Goal: Complete application form

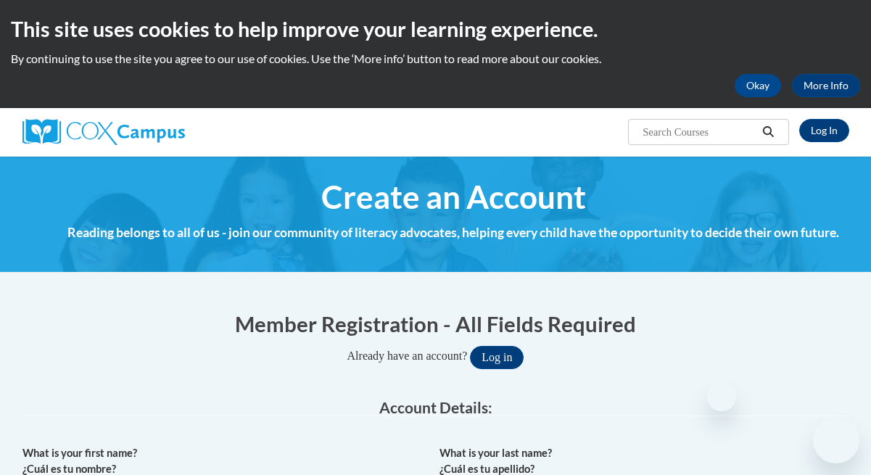
select select "fbf2d438-af2f-41f8-98f1-81c410e29de3"
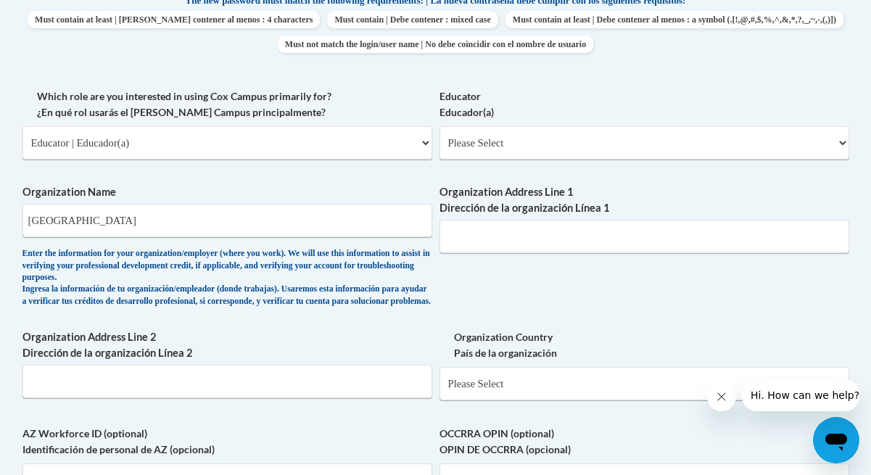
scroll to position [796, 0]
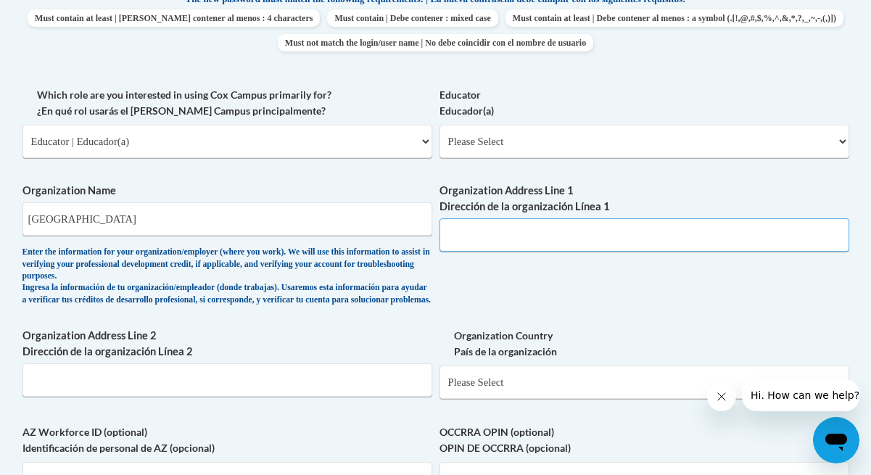
click at [483, 228] on input "Organization Address Line 1 Dirección de la organización Línea 1" at bounding box center [644, 234] width 410 height 33
type input "[STREET_ADDRESS]"
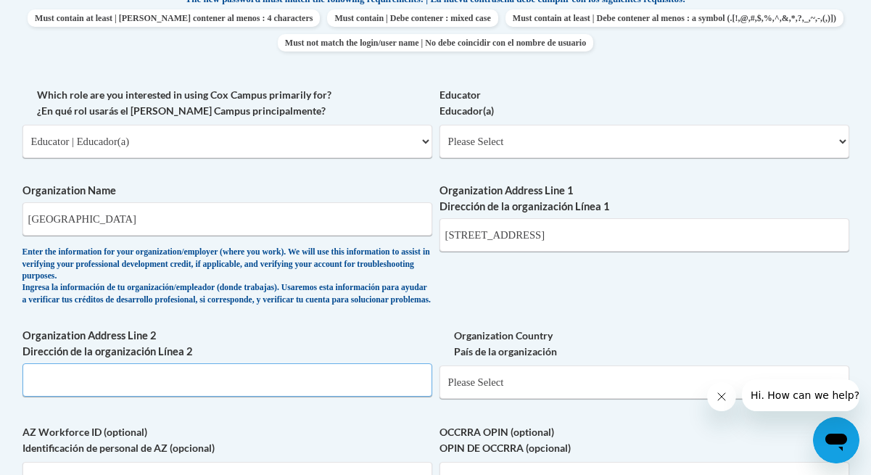
click at [179, 392] on input "Organization Address Line 2 Dirección de la organización Línea 2" at bounding box center [227, 379] width 410 height 33
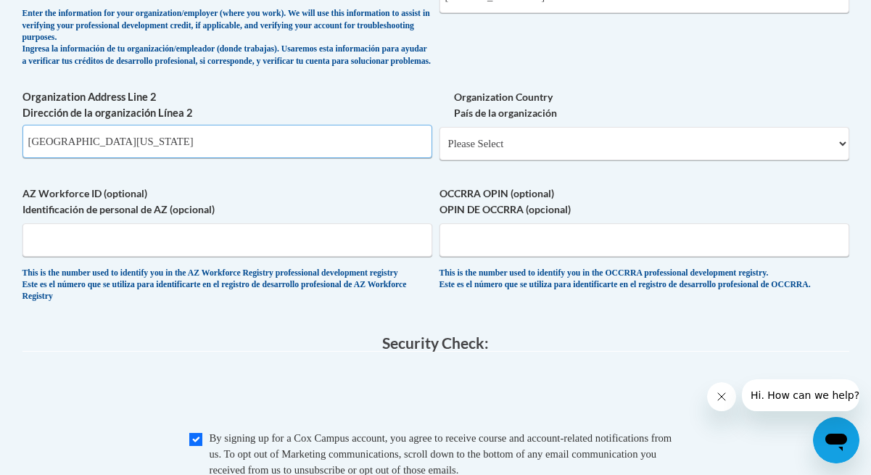
scroll to position [1071, 0]
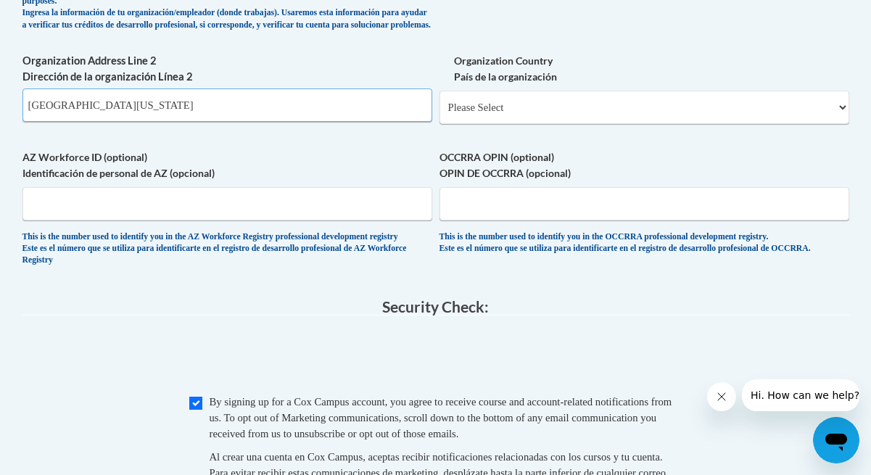
type input "[GEOGRAPHIC_DATA][US_STATE]"
click at [574, 124] on select "Please Select United States | Estados Unidos Outside of the United States | Fue…" at bounding box center [644, 107] width 410 height 33
select select "ad49bcad-a171-4b2e-b99c-48b446064914"
click at [439, 102] on select "Please Select United States | Estados Unidos Outside of the United States | Fue…" at bounding box center [644, 107] width 410 height 33
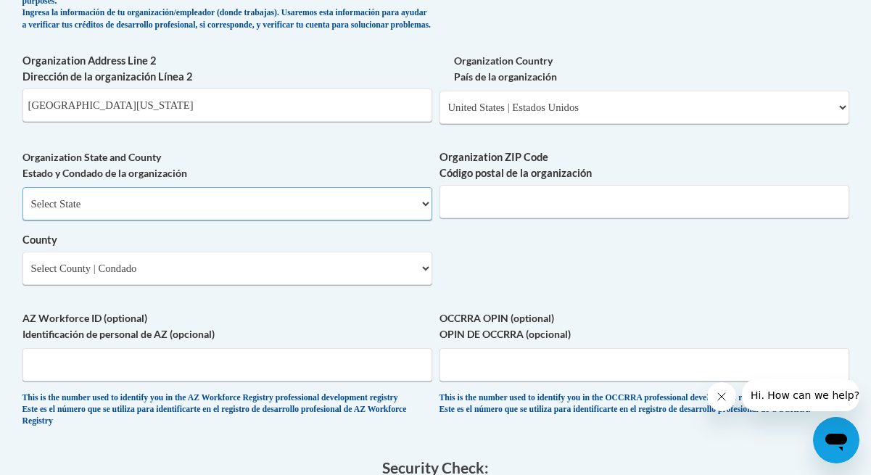
click at [277, 214] on select "Select State Alabama Alaska Arizona Arkansas California Colorado Connecticut De…" at bounding box center [227, 203] width 410 height 33
select select "[US_STATE]"
click at [22, 199] on select "Select State Alabama Alaska Arizona Arkansas California Colorado Connecticut De…" at bounding box center [227, 203] width 410 height 33
click at [480, 217] on input "Organization ZIP Code Código postal de la organización" at bounding box center [644, 201] width 410 height 33
type input "44122"
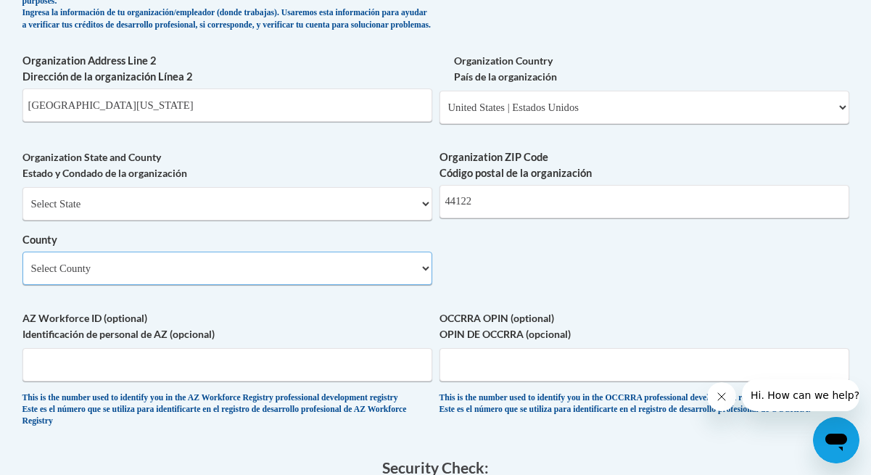
click at [249, 267] on select "Select County Adams Allen Ashland Ashtabula Athens Auglaize Belmont Brown Butle…" at bounding box center [227, 268] width 410 height 33
select select "Cuyahoga"
click at [22, 263] on select "Select County Adams Allen Ashland Ashtabula Athens Auglaize Belmont Brown Butle…" at bounding box center [227, 268] width 410 height 33
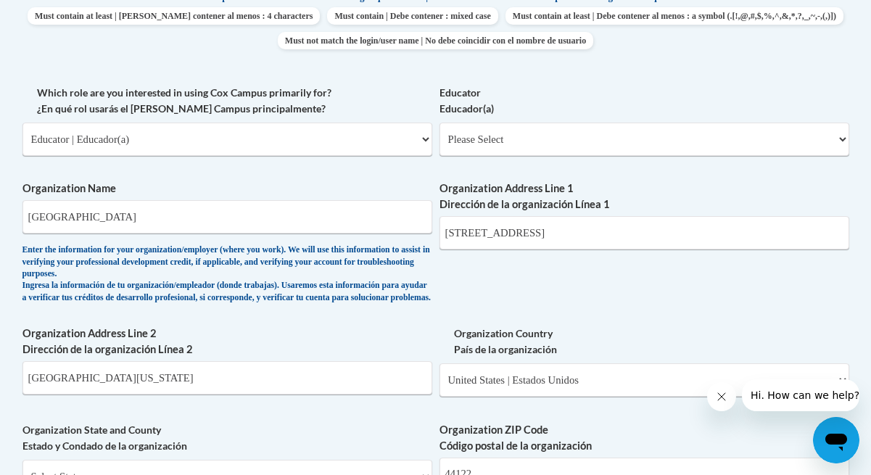
scroll to position [799, 0]
click at [700, 149] on select "Please Select Early Learning/Daycare Teacher/Family Home Care Provider | Maestr…" at bounding box center [644, 138] width 410 height 33
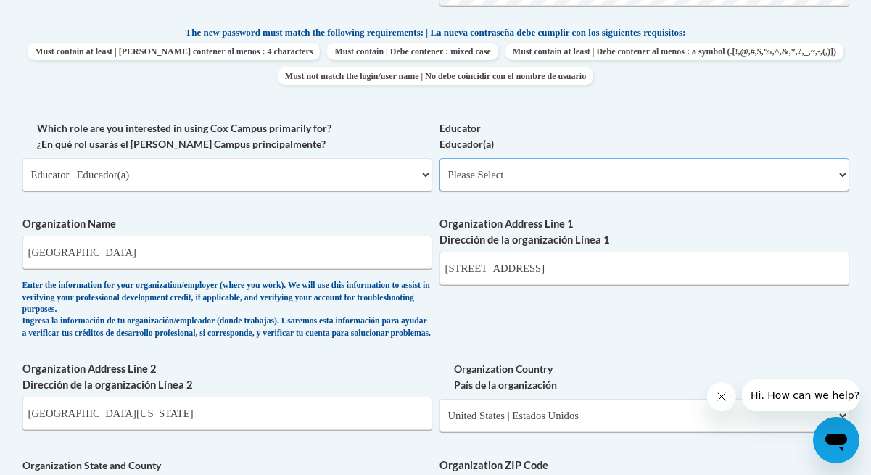
scroll to position [767, 0]
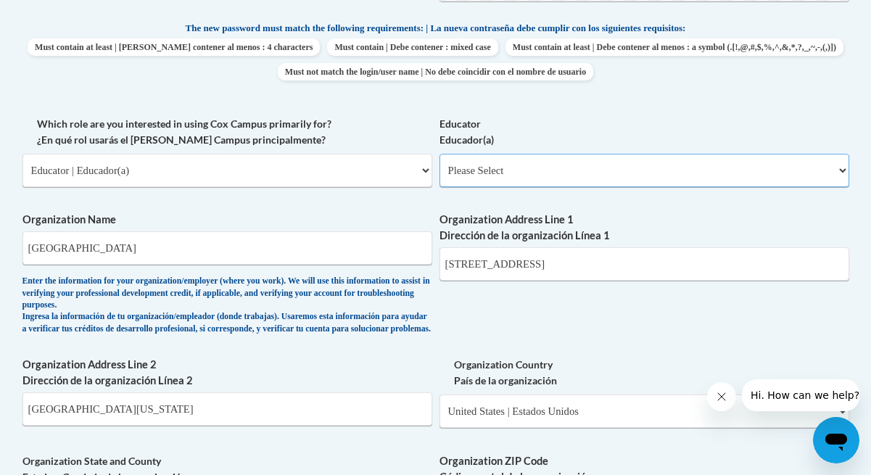
click at [529, 169] on select "Please Select Early Learning/Daycare Teacher/Family Home Care Provider | Maestr…" at bounding box center [644, 170] width 410 height 33
select select "5e2af403-4f2c-4e49-a02f-103e55d7b75b"
click at [439, 154] on select "Please Select Early Learning/Daycare Teacher/Family Home Care Provider | Maestr…" at bounding box center [644, 170] width 410 height 33
select select "null"
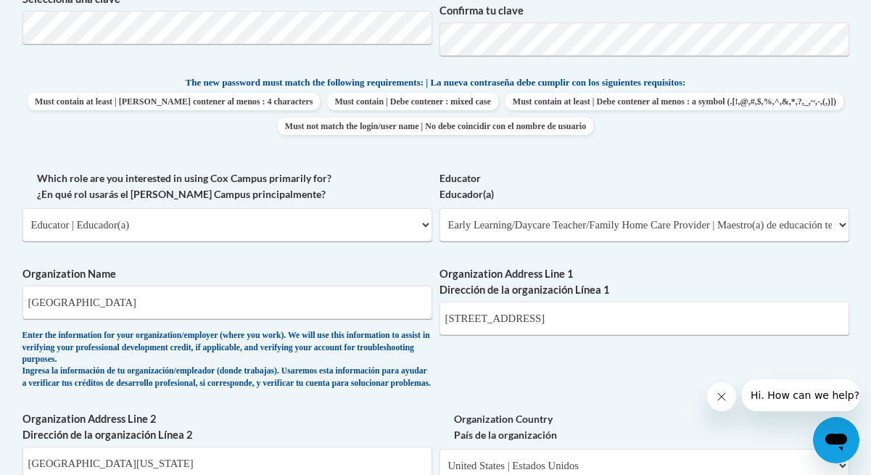
scroll to position [734, 0]
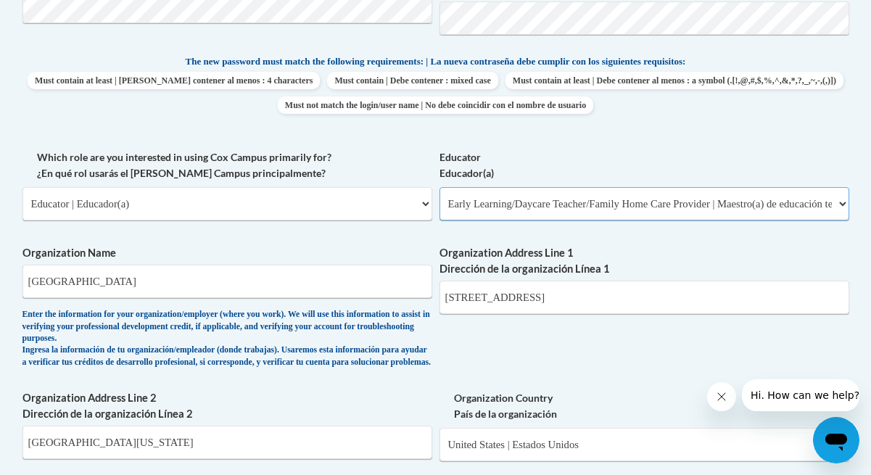
click at [517, 216] on select "Please Select Early Learning/Daycare Teacher/Family Home Care Provider | Maestr…" at bounding box center [644, 203] width 410 height 33
select select "8e40623d-54d0-45cd-9f92-5df65cd3f8cf"
click at [439, 187] on select "Please Select Early Learning/Daycare Teacher/Family Home Care Provider | Maestr…" at bounding box center [644, 203] width 410 height 33
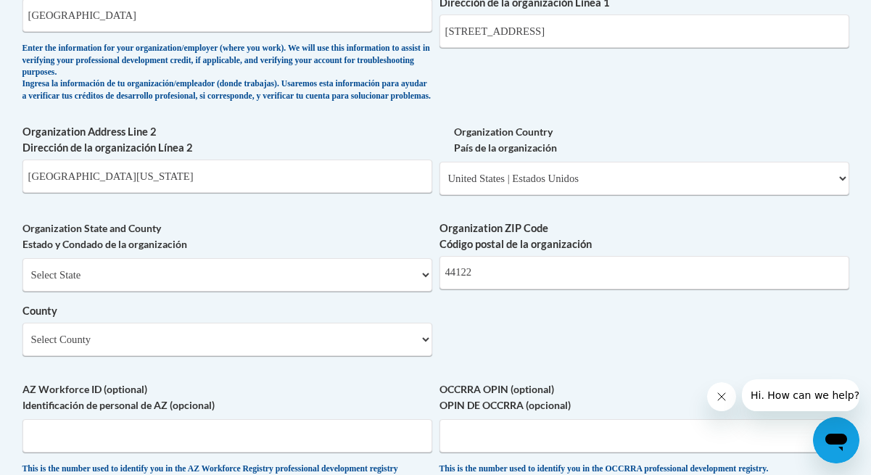
scroll to position [1001, 0]
click at [341, 286] on select "Select State Alabama Alaska Arizona Arkansas California Colorado Connecticut De…" at bounding box center [227, 273] width 410 height 33
select select "[US_STATE]"
click at [22, 269] on select "Select State Alabama Alaska Arizona Arkansas California Colorado Connecticut De…" at bounding box center [227, 273] width 410 height 33
click at [239, 355] on select "County" at bounding box center [227, 338] width 410 height 33
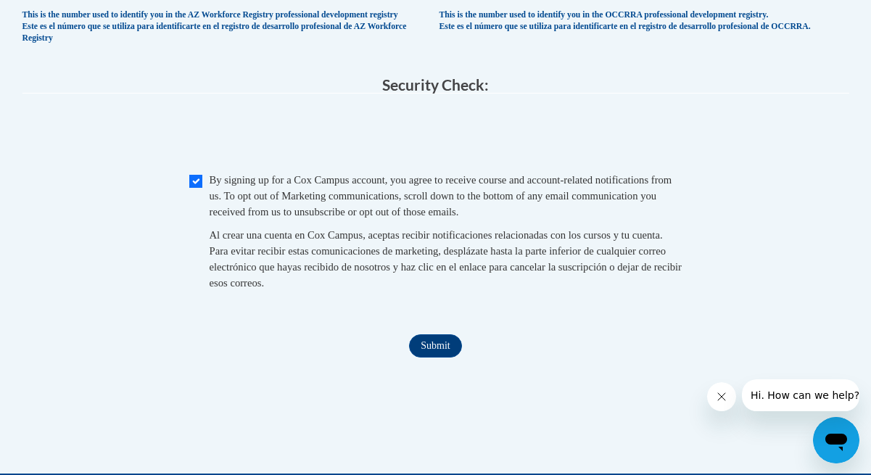
scroll to position [1576, 0]
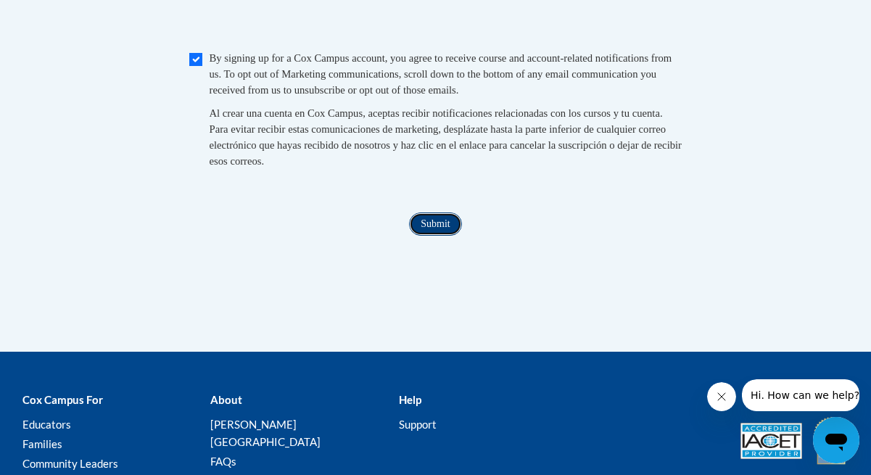
click at [441, 236] on input "Submit" at bounding box center [435, 223] width 52 height 23
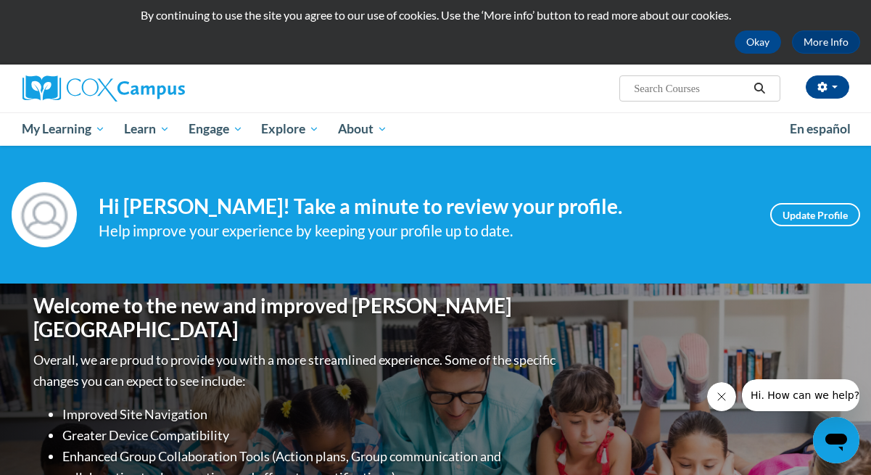
scroll to position [74, 0]
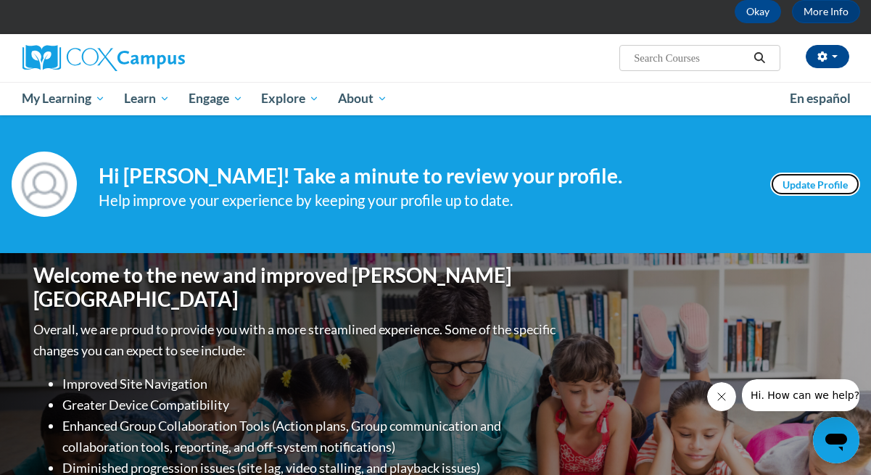
click at [793, 186] on link "Update Profile" at bounding box center [815, 184] width 90 height 23
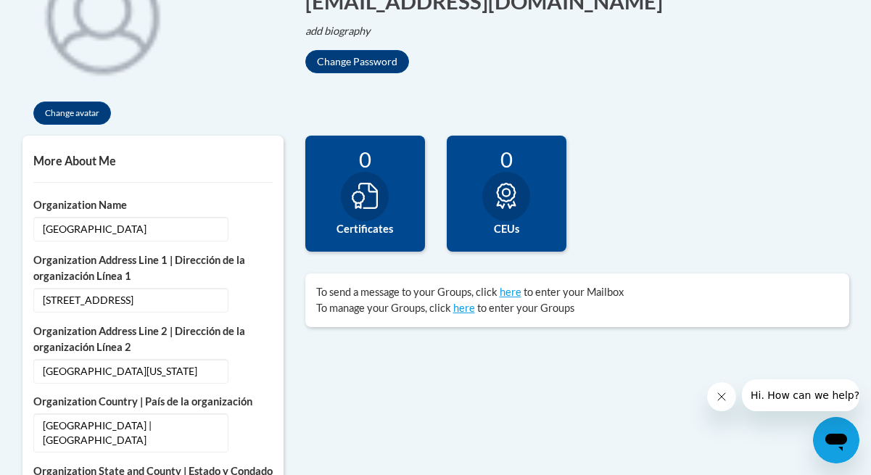
scroll to position [387, 0]
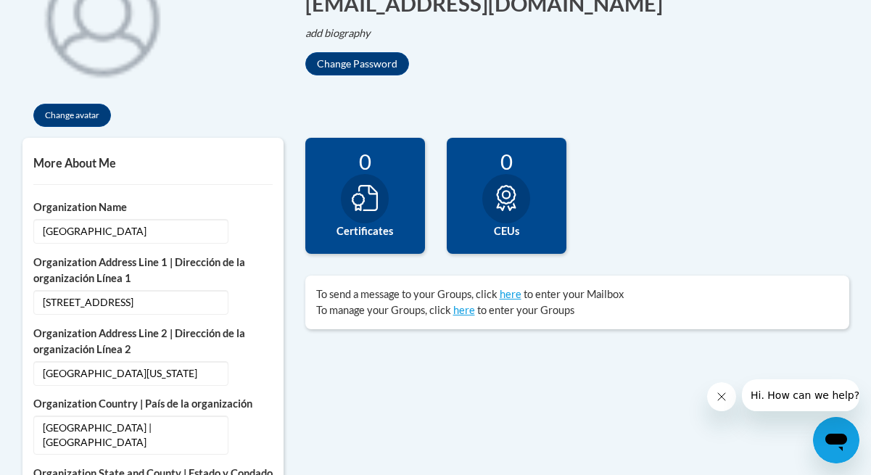
click at [367, 234] on label "Certificates" at bounding box center [365, 231] width 98 height 16
click at [365, 180] on div at bounding box center [365, 198] width 48 height 49
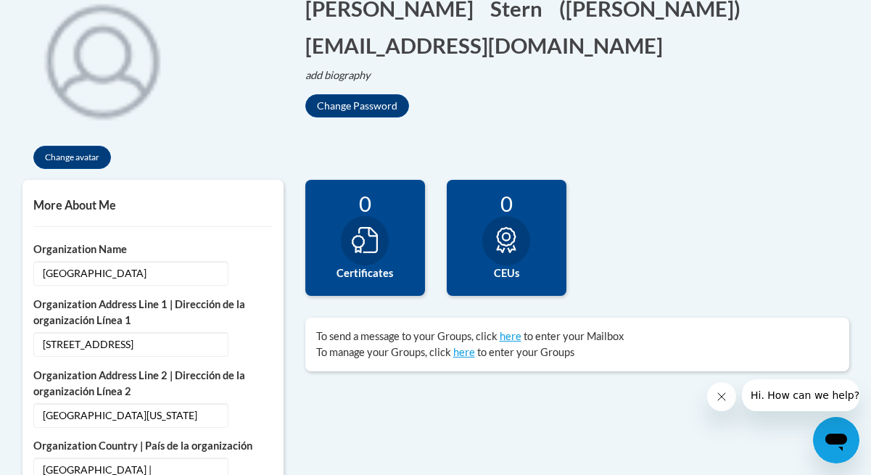
scroll to position [360, 0]
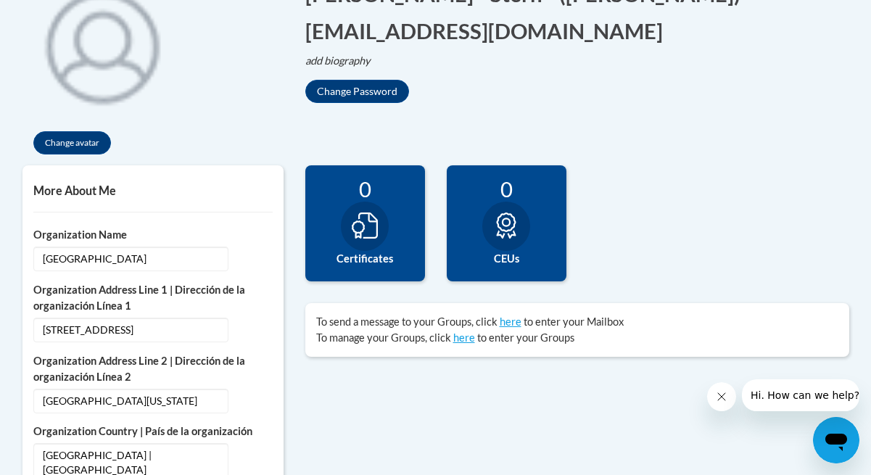
click at [371, 248] on div at bounding box center [365, 226] width 48 height 49
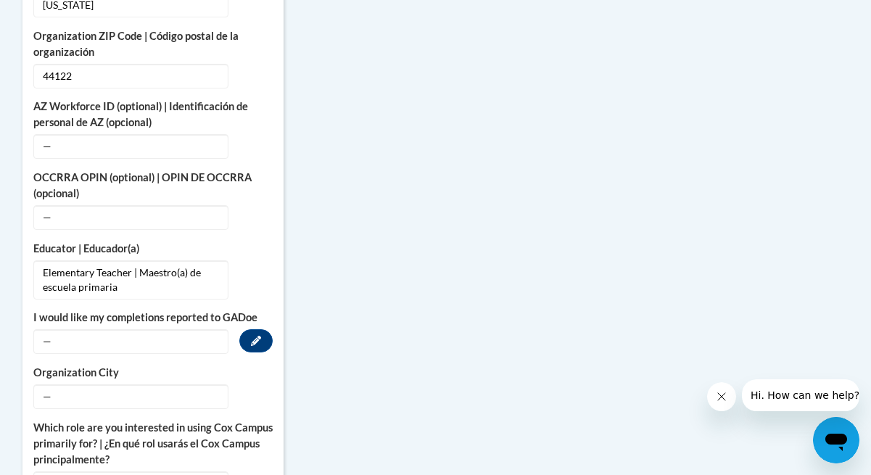
scroll to position [894, 0]
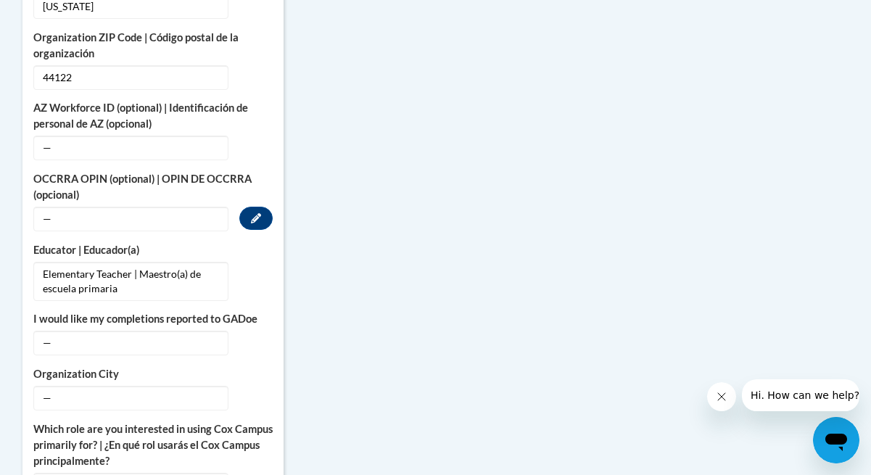
click at [108, 207] on span "—" at bounding box center [130, 219] width 195 height 25
click at [252, 213] on icon "Custom profile fields" at bounding box center [256, 218] width 10 height 10
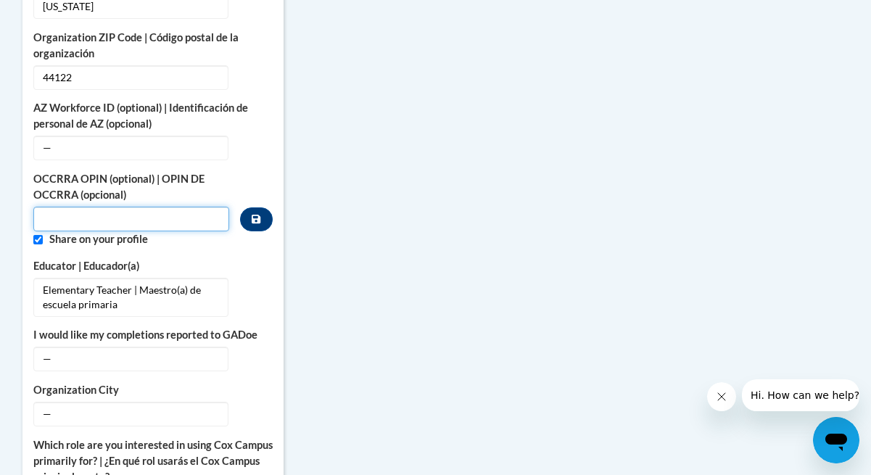
click at [158, 207] on input "Custom profile fields" at bounding box center [131, 219] width 197 height 25
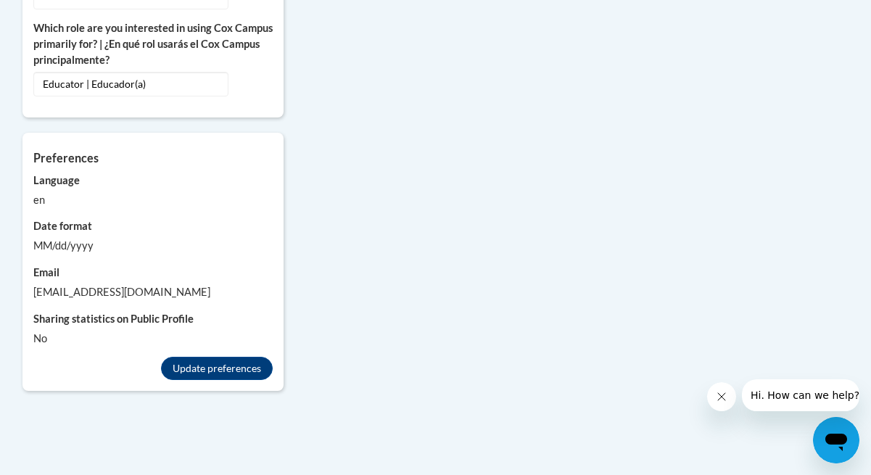
scroll to position [1321, 0]
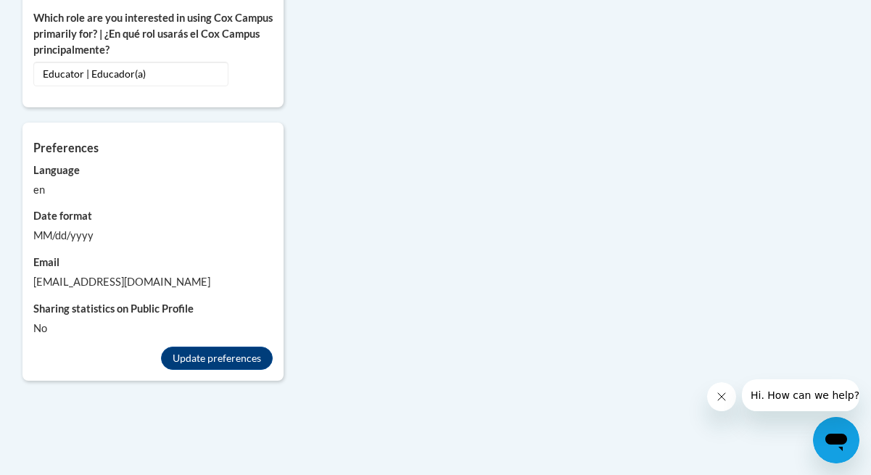
type input "11050715"
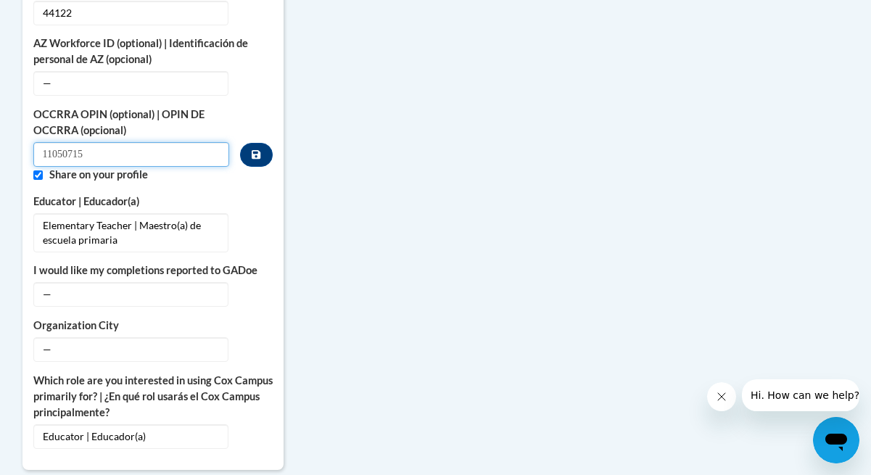
scroll to position [941, 0]
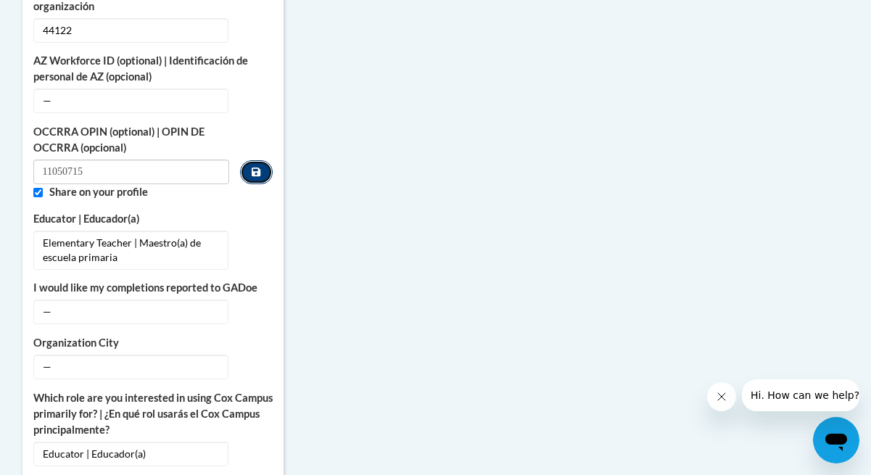
click at [251, 160] on button "Custom profile fields" at bounding box center [256, 172] width 32 height 24
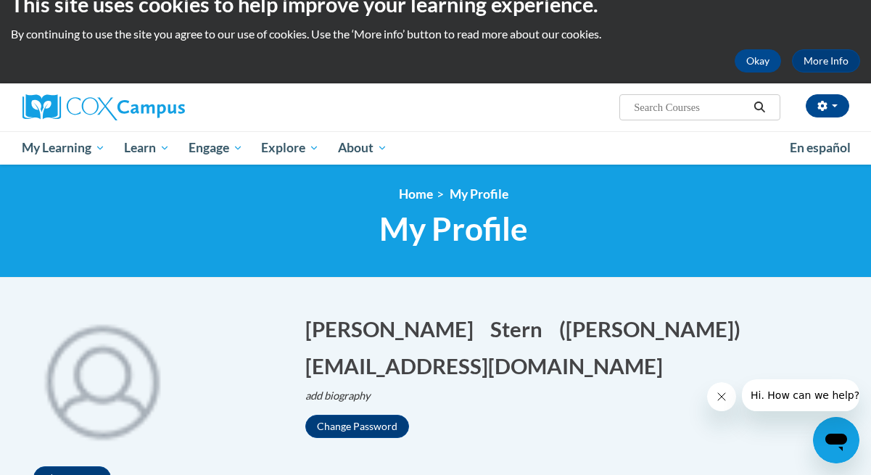
scroll to position [0, 0]
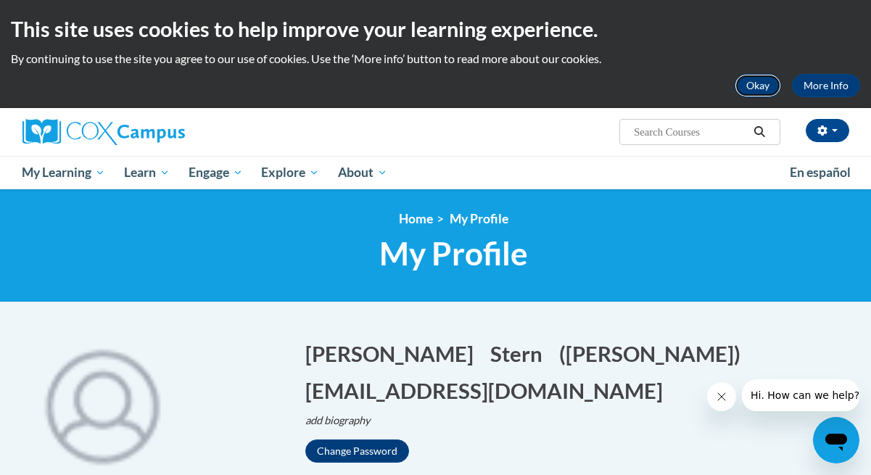
click at [756, 83] on button "Okay" at bounding box center [758, 85] width 46 height 23
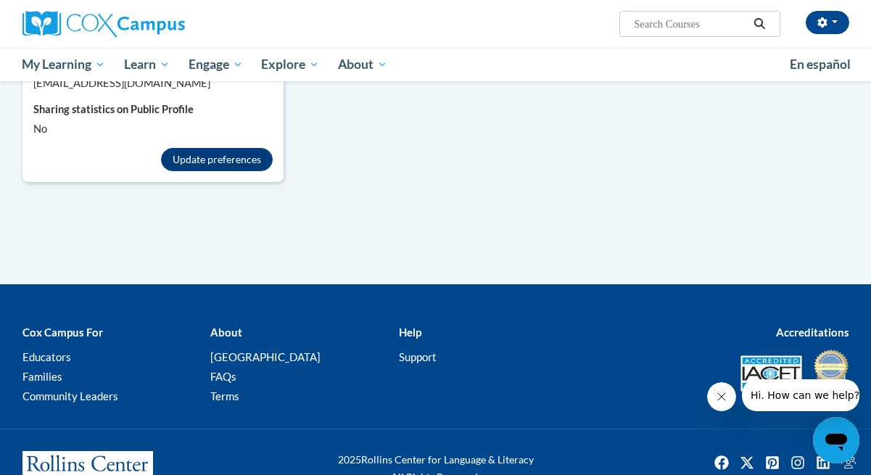
scroll to position [1359, 0]
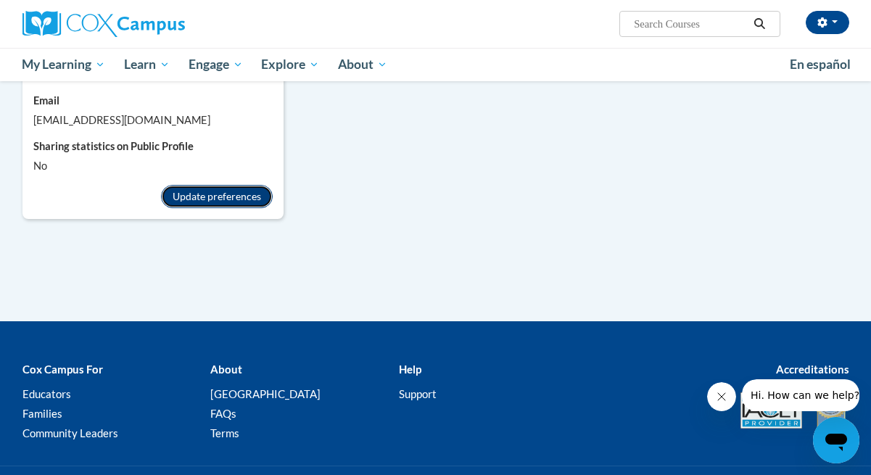
click at [198, 185] on button "Update preferences" at bounding box center [217, 196] width 112 height 23
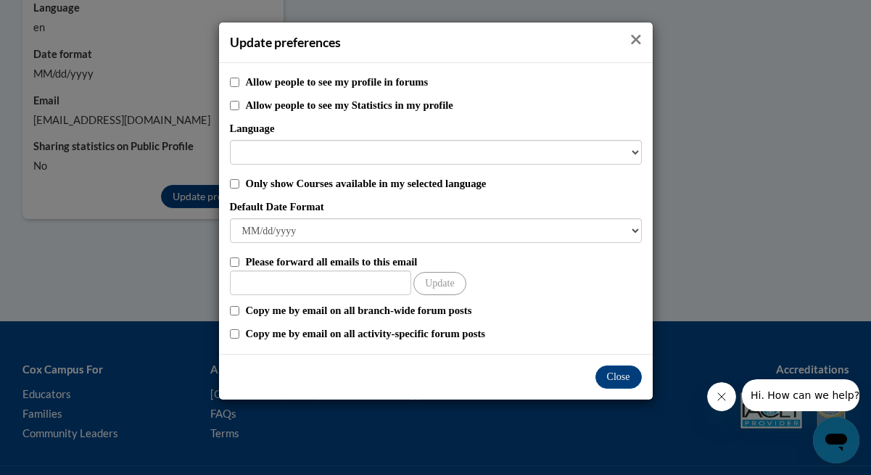
click at [632, 39] on icon "Close" at bounding box center [636, 39] width 12 height 15
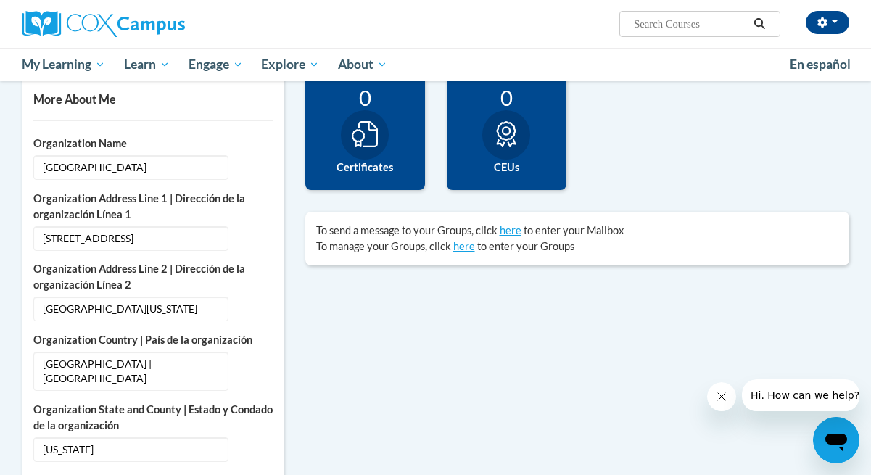
scroll to position [347, 0]
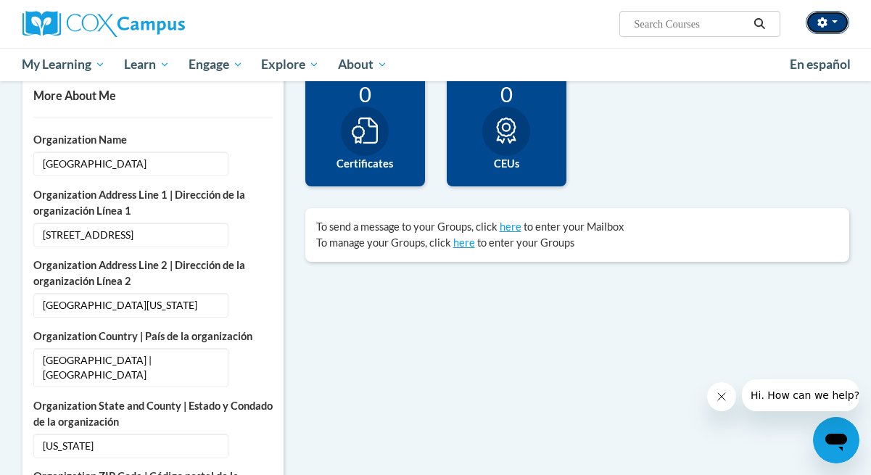
click at [838, 20] on button "button" at bounding box center [828, 22] width 44 height 23
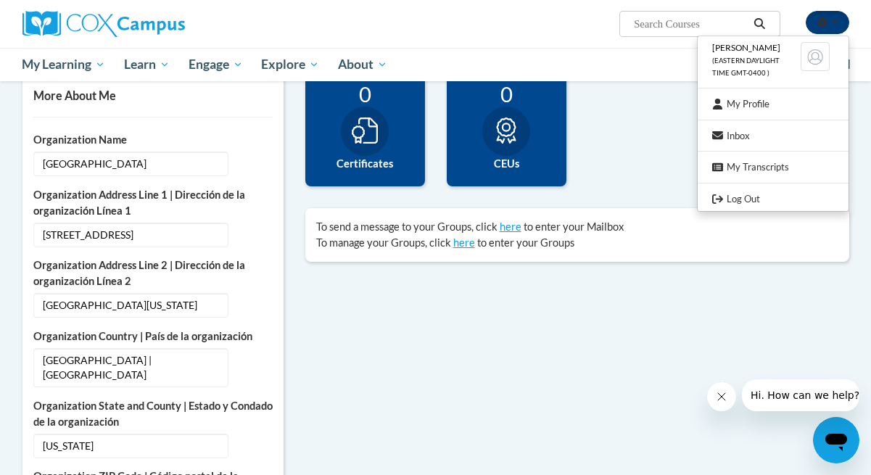
click at [838, 20] on button "button" at bounding box center [828, 22] width 44 height 23
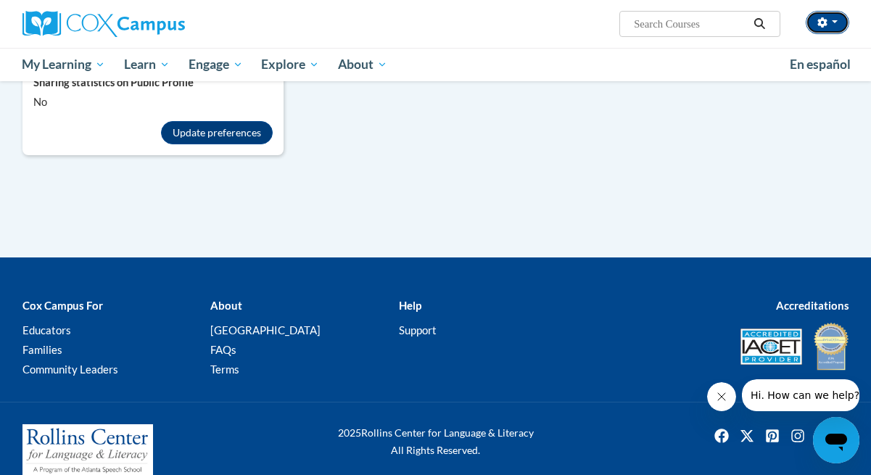
scroll to position [1429, 0]
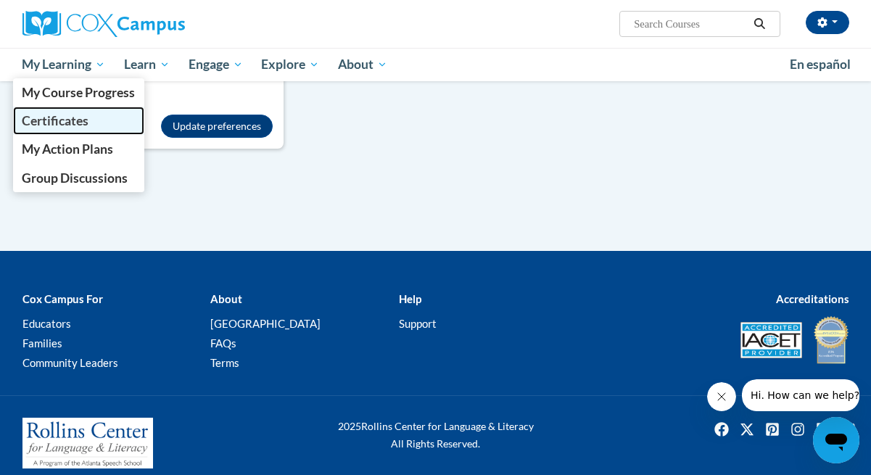
click at [71, 123] on span "Certificates" at bounding box center [55, 120] width 67 height 15
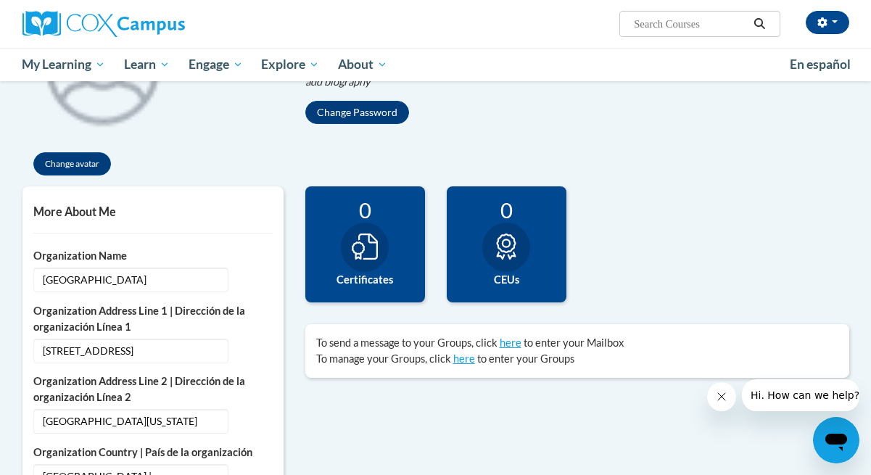
scroll to position [174, 0]
